Goal: Find specific page/section: Find specific page/section

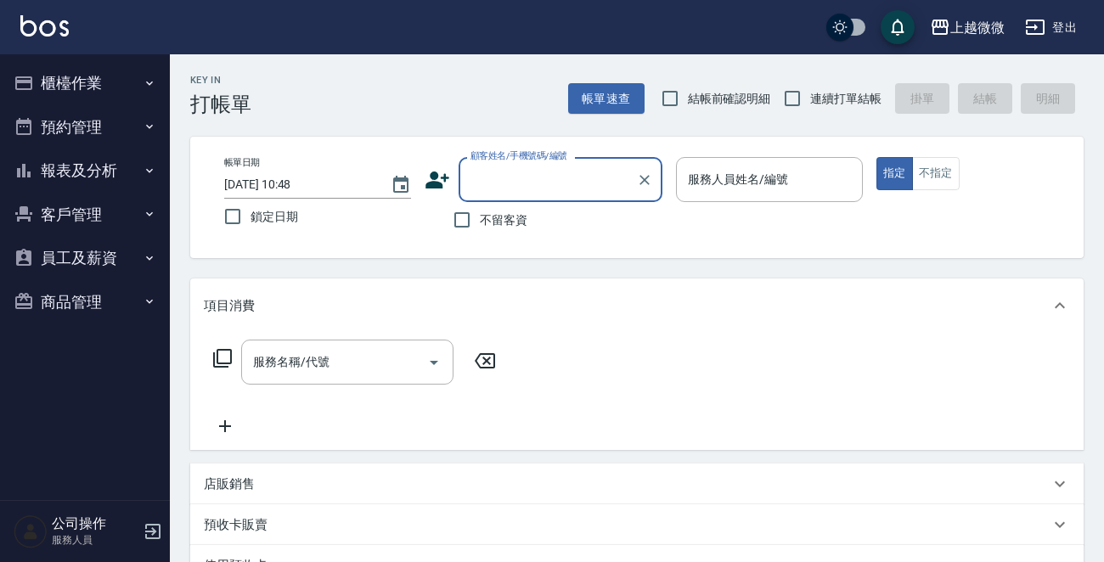
click at [70, 206] on button "客戶管理" at bounding box center [85, 215] width 156 height 44
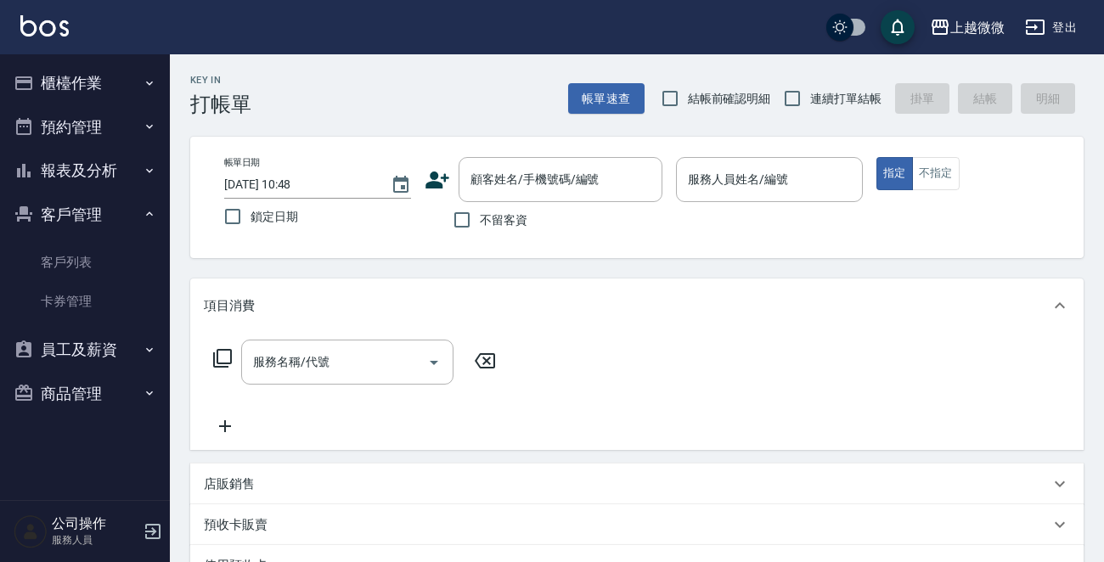
drag, startPoint x: 81, startPoint y: 259, endPoint x: 155, endPoint y: 220, distance: 83.6
click at [80, 259] on link "客戶列表" at bounding box center [85, 262] width 156 height 39
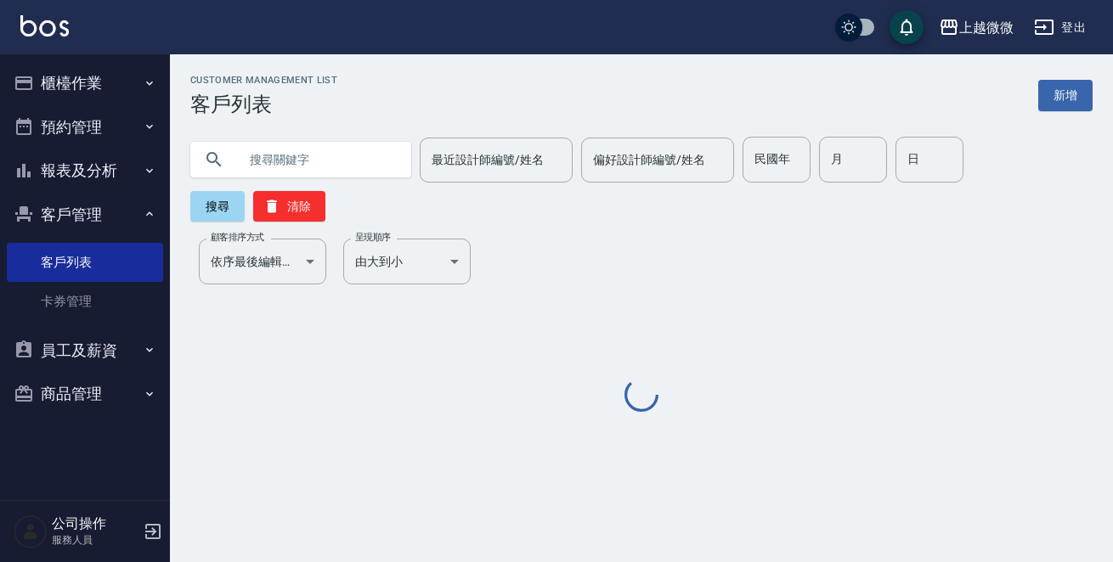
click at [291, 163] on input "text" at bounding box center [318, 160] width 160 height 46
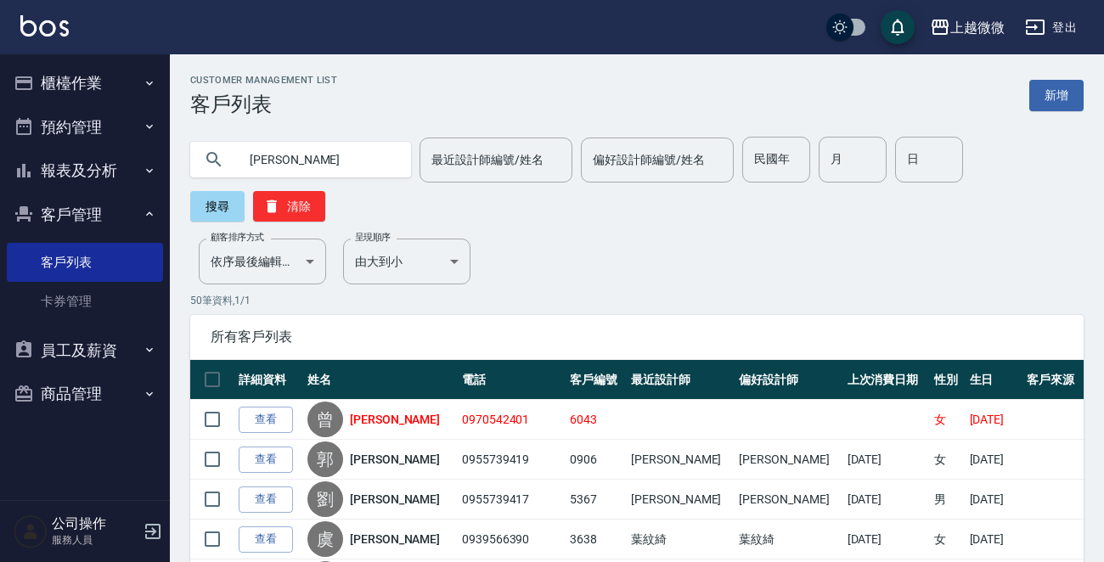
type input "[PERSON_NAME]"
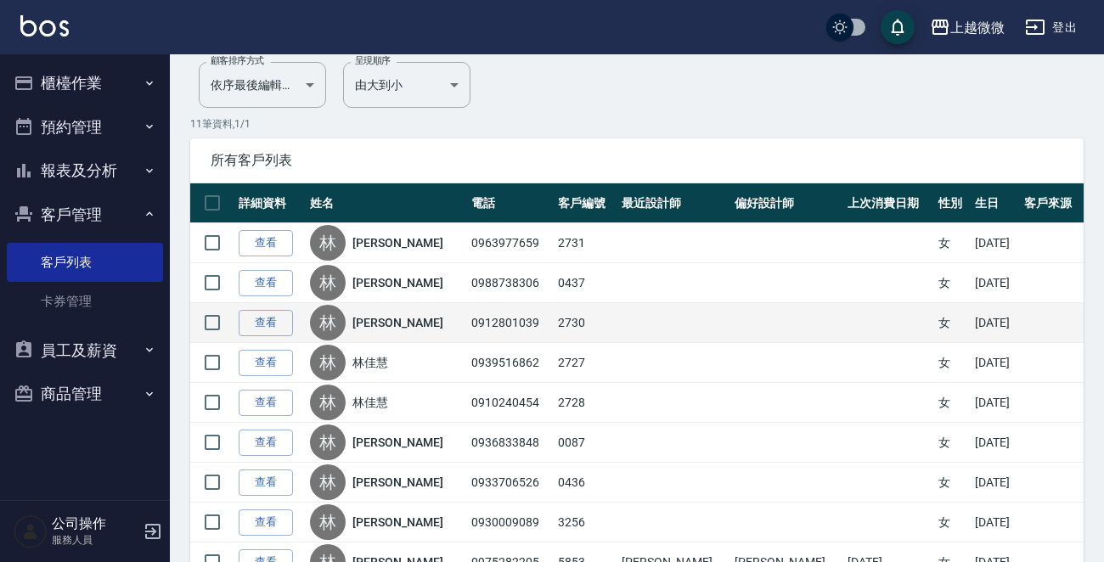
scroll to position [340, 0]
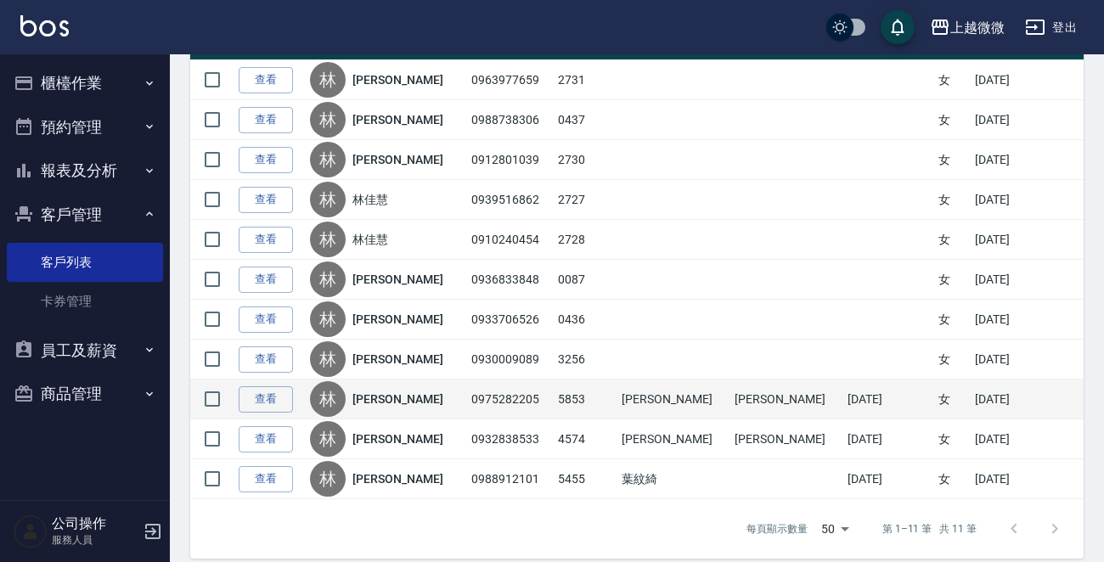
click at [393, 396] on link "[PERSON_NAME]" at bounding box center [398, 399] width 90 height 17
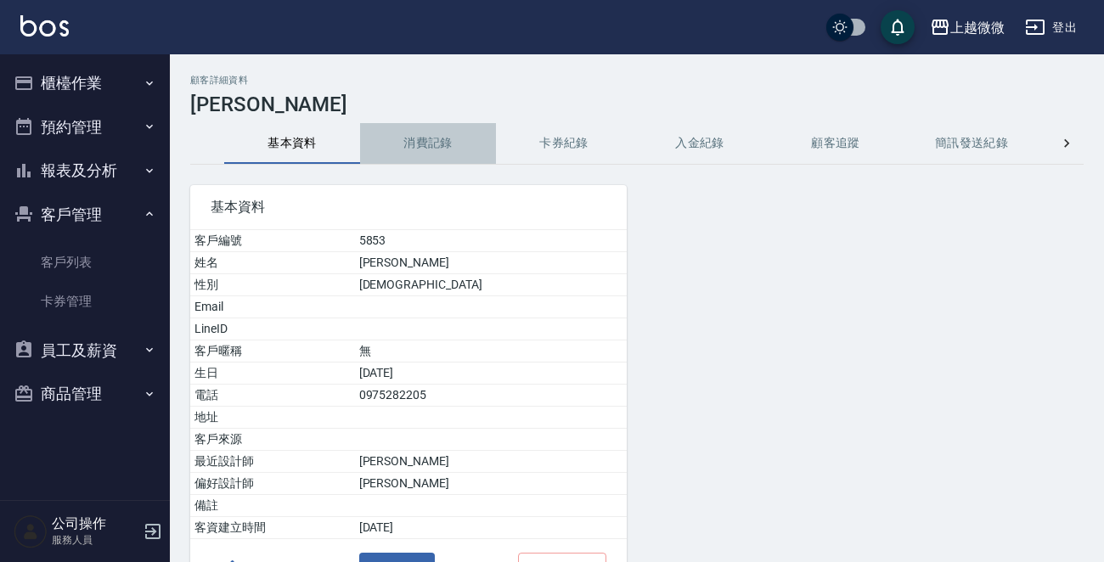
click at [415, 143] on button "消費記錄" at bounding box center [428, 143] width 136 height 41
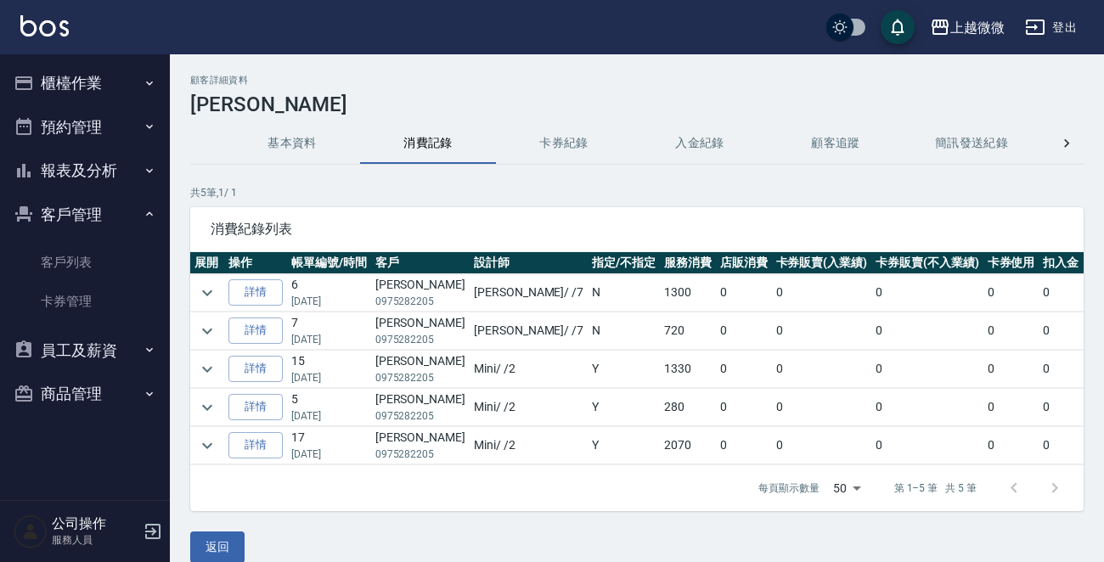
click at [264, 135] on button "基本資料" at bounding box center [292, 143] width 136 height 41
